Goal: Transaction & Acquisition: Subscribe to service/newsletter

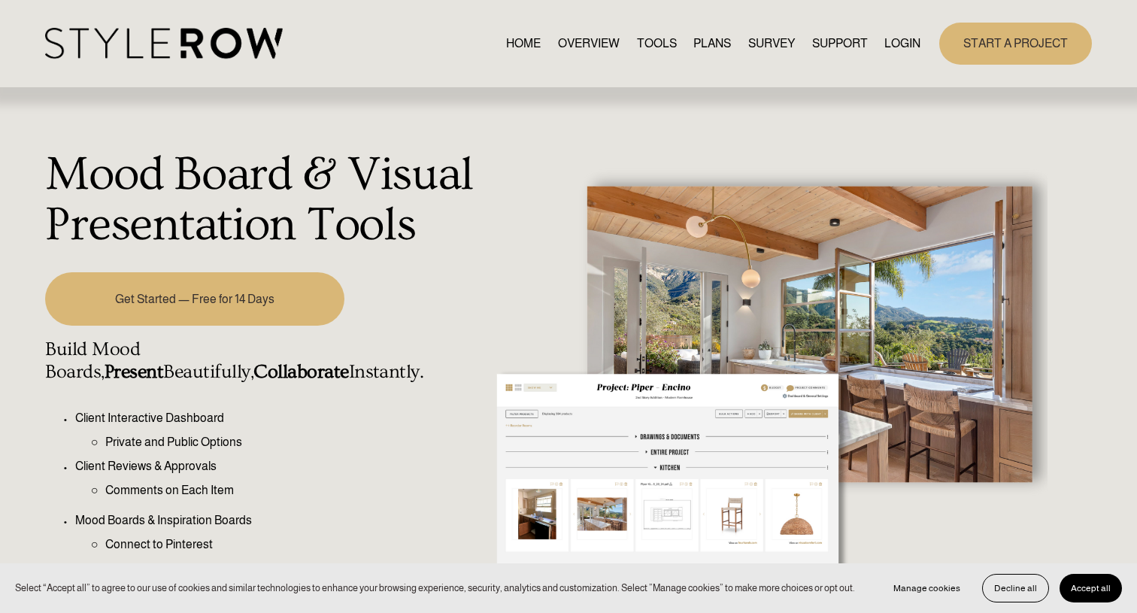
click at [1025, 39] on link "START A PROJECT" at bounding box center [1016, 43] width 153 height 41
